Goal: Check status: Check status

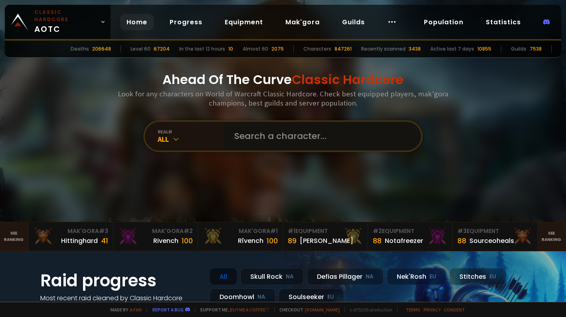
click at [278, 142] on input "text" at bounding box center [320, 136] width 182 height 29
type input "ultimootoro"
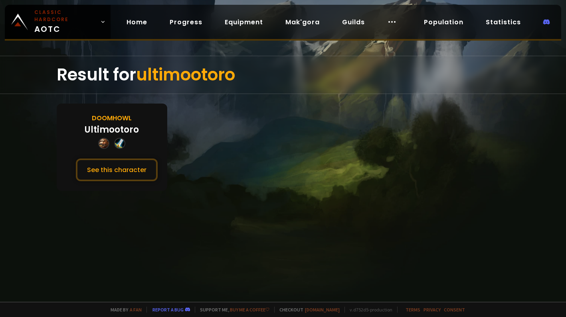
click at [116, 122] on div "Doomhowl" at bounding box center [112, 118] width 40 height 10
click at [112, 132] on div "Ultimootoro" at bounding box center [112, 129] width 54 height 13
click at [106, 166] on button "See this character" at bounding box center [117, 170] width 82 height 23
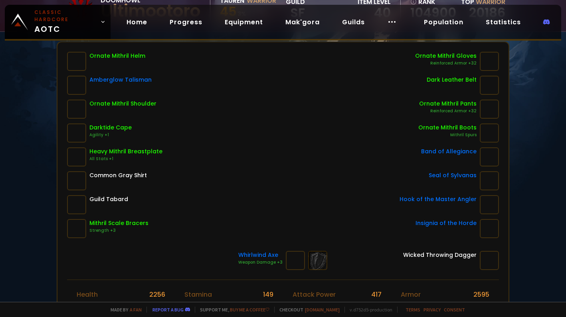
scroll to position [102, 0]
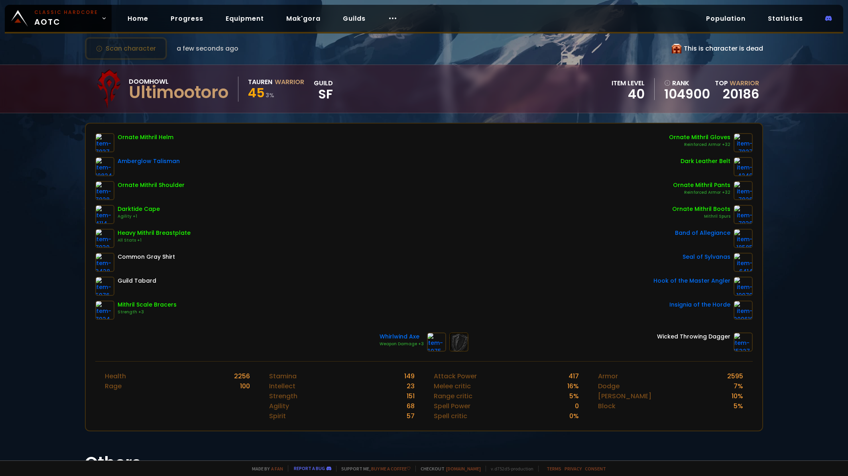
scroll to position [4, 0]
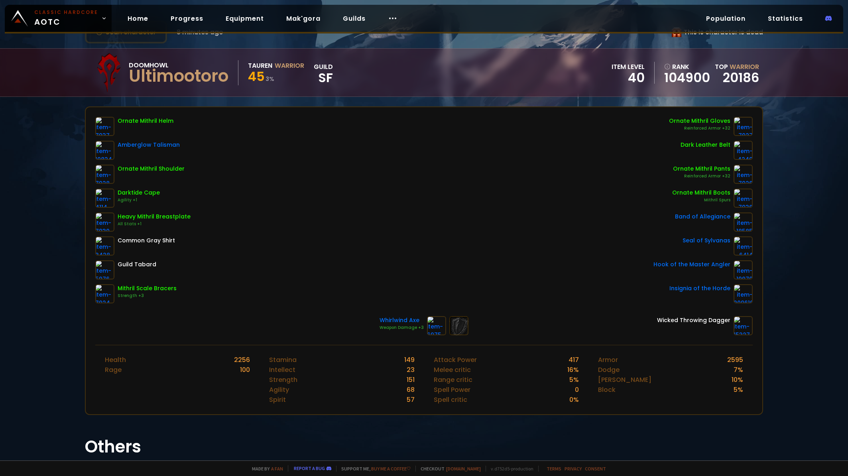
scroll to position [34, 0]
